Goal: Contribute content

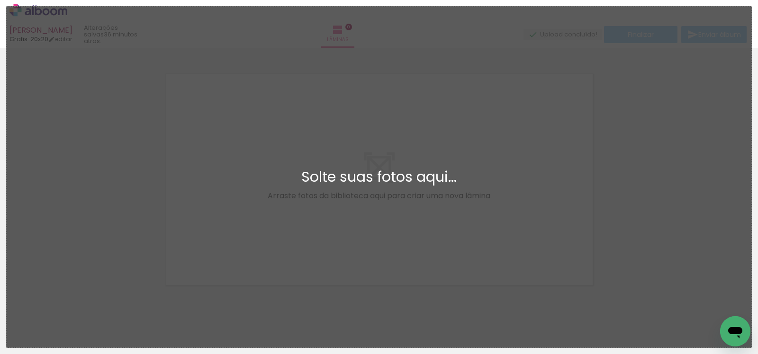
scroll to position [12, 0]
